Goal: Information Seeking & Learning: Learn about a topic

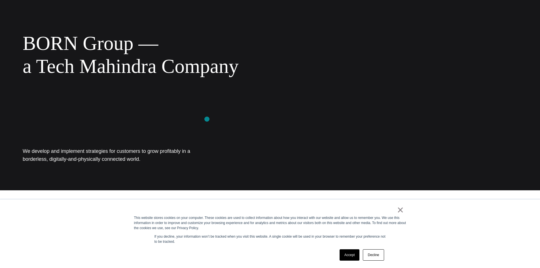
scroll to position [85, 0]
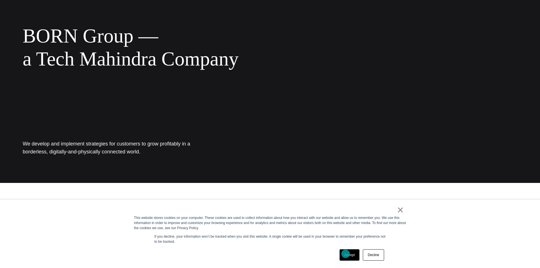
click at [345, 253] on link "Accept" at bounding box center [349, 254] width 20 height 11
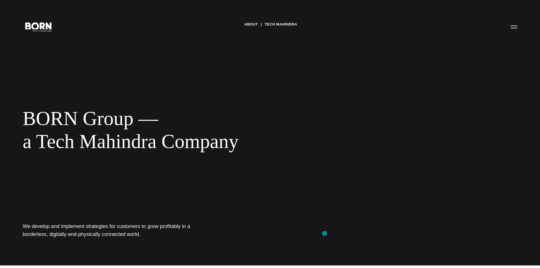
scroll to position [0, 0]
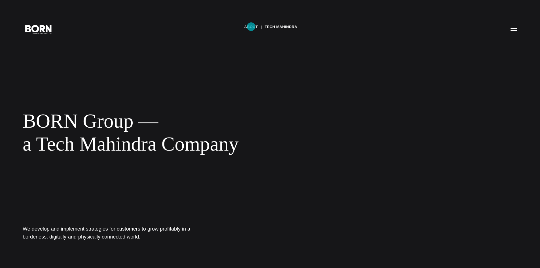
click at [251, 27] on link "About" at bounding box center [251, 27] width 14 height 8
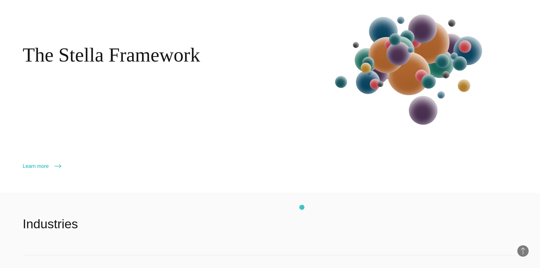
scroll to position [1020, 0]
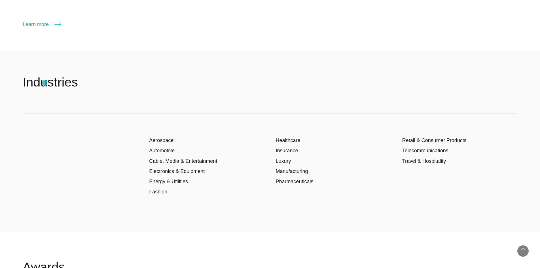
click at [45, 82] on h2 "Industries" at bounding box center [50, 82] width 55 height 17
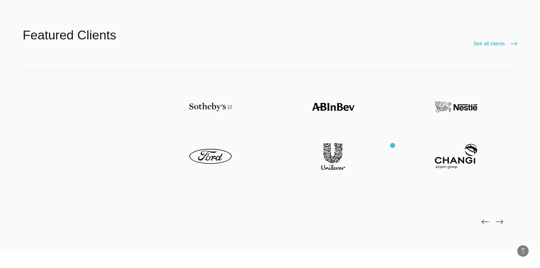
scroll to position [1501, 0]
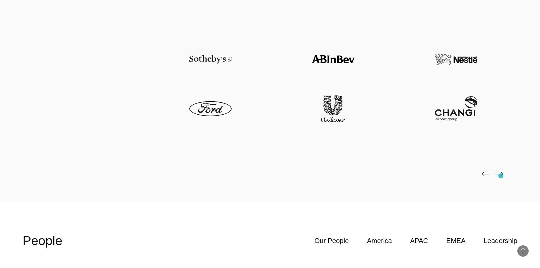
click at [500, 176] on img at bounding box center [498, 174] width 7 height 5
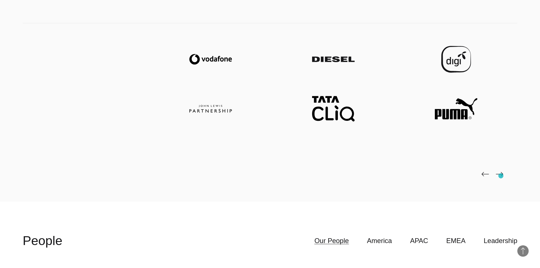
click at [500, 176] on img at bounding box center [498, 174] width 7 height 5
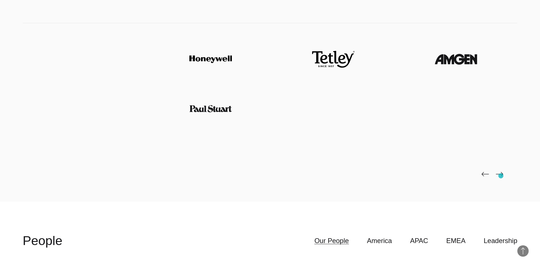
click at [500, 176] on img at bounding box center [498, 174] width 7 height 5
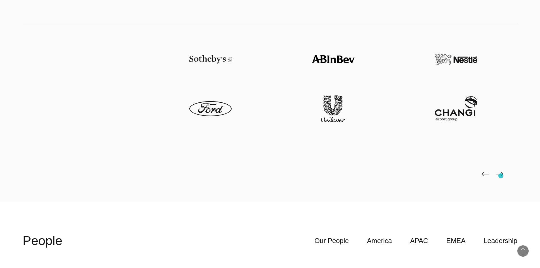
click at [500, 176] on img at bounding box center [498, 174] width 7 height 5
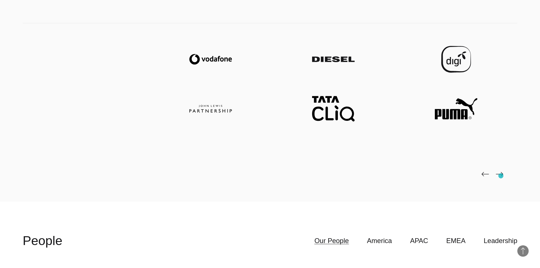
click at [500, 176] on img at bounding box center [498, 174] width 7 height 5
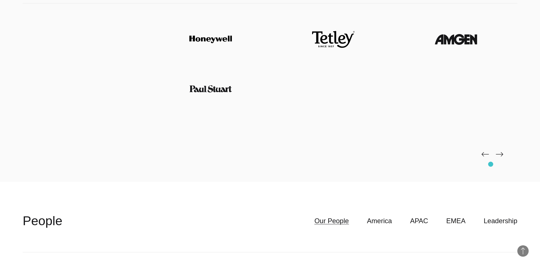
scroll to position [1384, 0]
